Goal: Ask a question

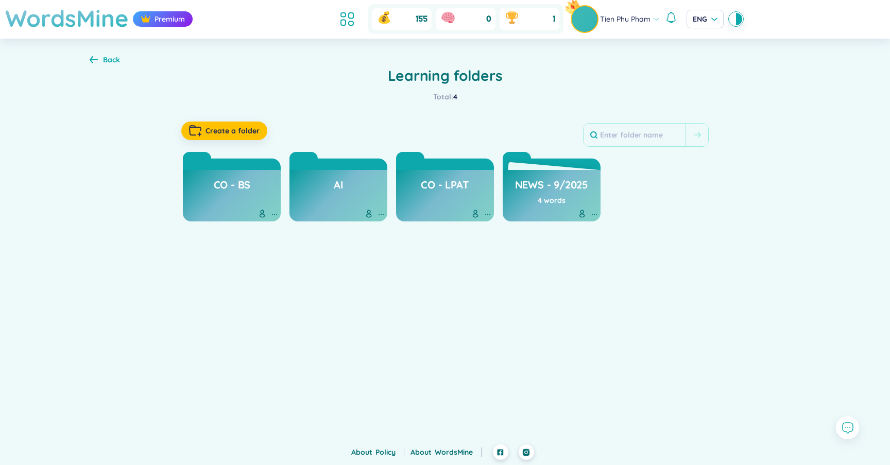
click at [74, 20] on h1 "WordsMine" at bounding box center [67, 18] width 124 height 37
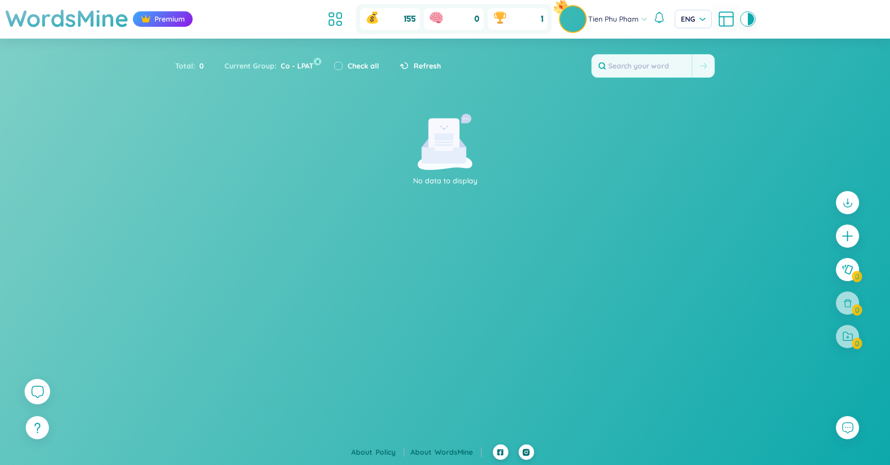
click at [32, 392] on icon at bounding box center [37, 391] width 12 height 12
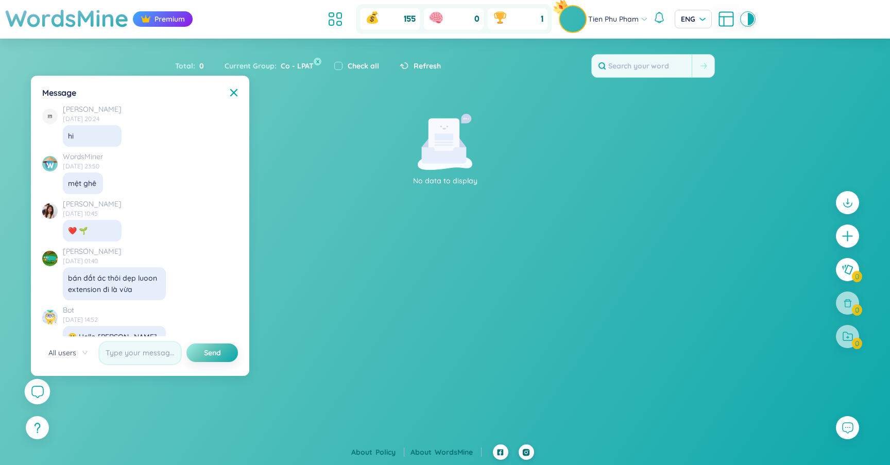
scroll to position [11798, 0]
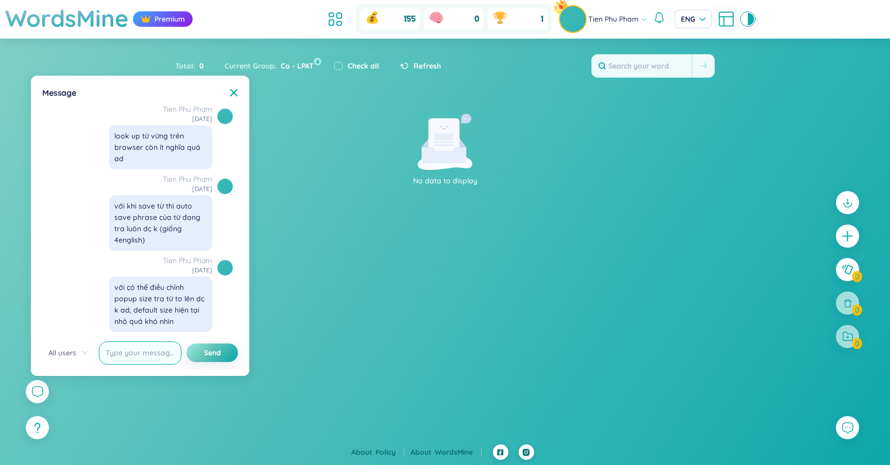
click at [170, 354] on input "text" at bounding box center [140, 353] width 82 height 23
type input "g"
type input "hello có admin nào không mọi người ơi"
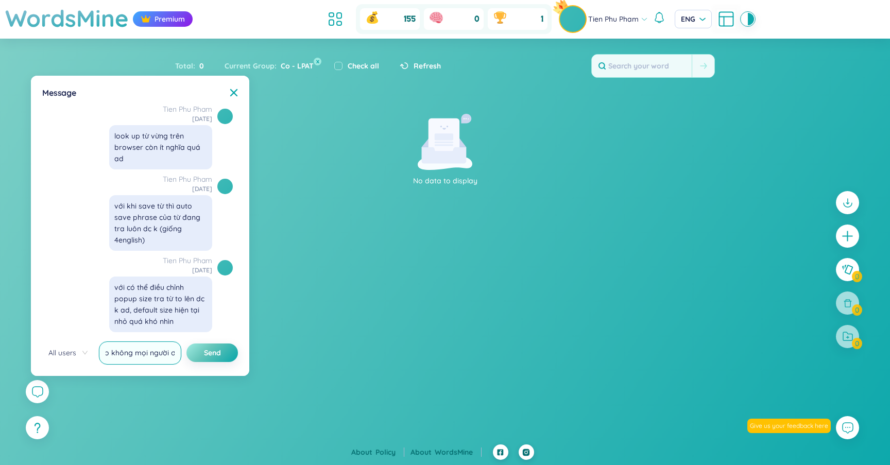
click at [187, 344] on button "Send" at bounding box center [213, 353] width 52 height 19
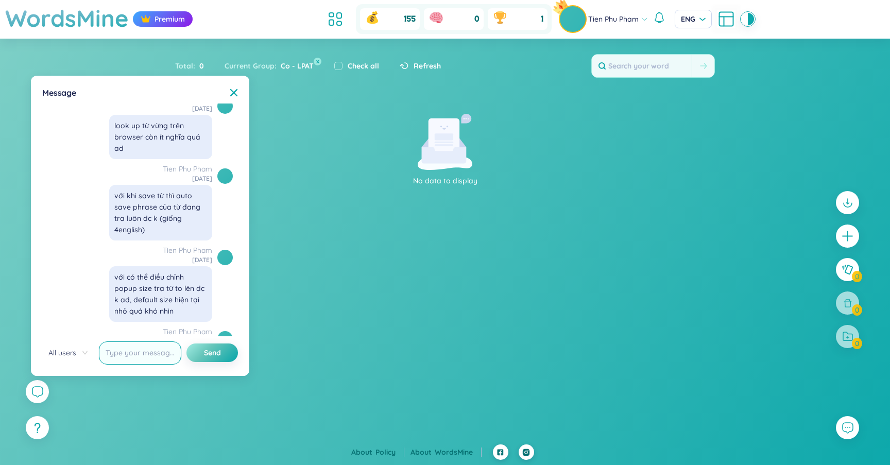
scroll to position [11857, 0]
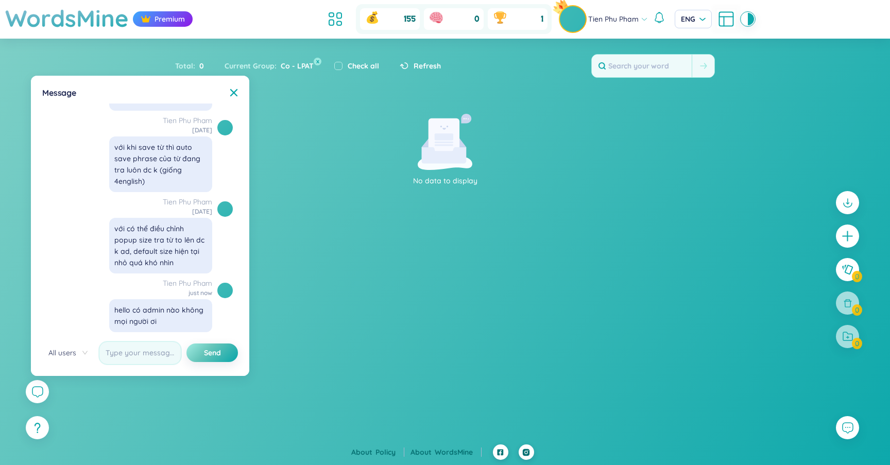
click at [227, 98] on div "Message X ✨ Hey, I'm Seed Bae , your language learning buddy -- here to sprinkl…" at bounding box center [140, 226] width 206 height 288
click at [240, 90] on div "Message X ✨ Hey, I'm Seed Bae , your language learning buddy -- here to sprinkl…" at bounding box center [140, 226] width 206 height 288
click at [235, 91] on icon at bounding box center [233, 92] width 7 height 7
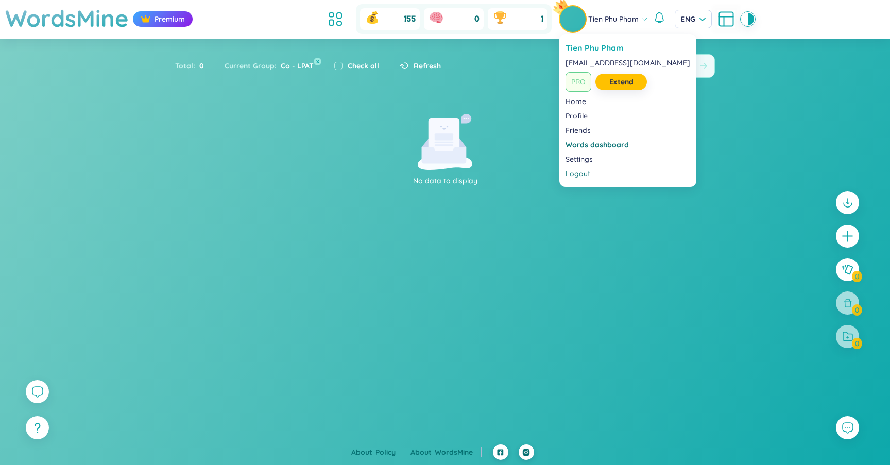
click at [601, 23] on span "Tien Phu Pham" at bounding box center [613, 18] width 50 height 11
